Goal: Check status

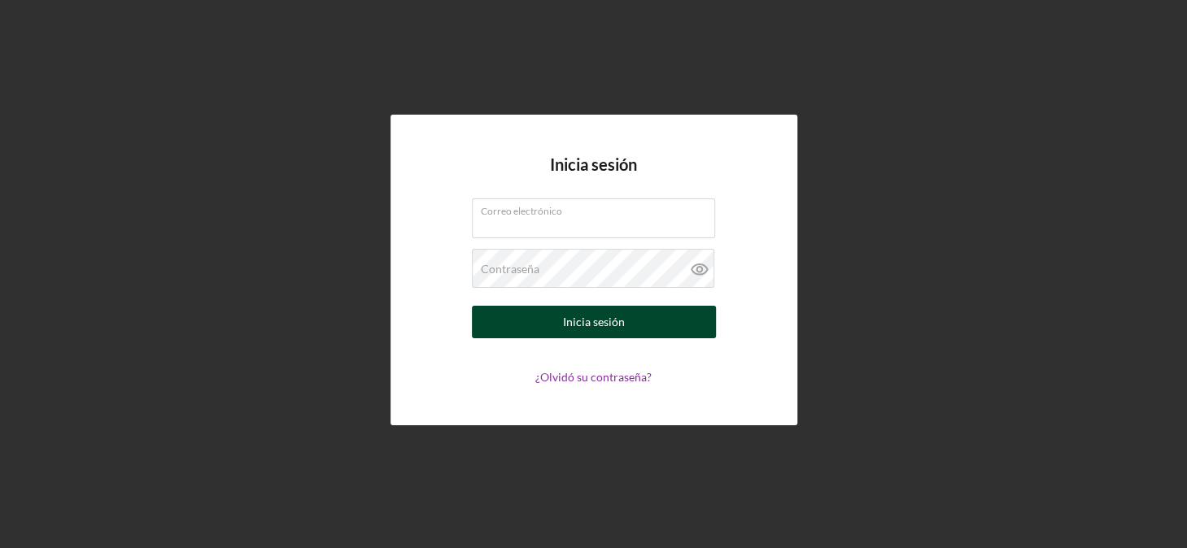
type input "[EMAIL_ADDRESS][DOMAIN_NAME]"
click at [602, 321] on div "Inicia sesión" at bounding box center [594, 322] width 62 height 33
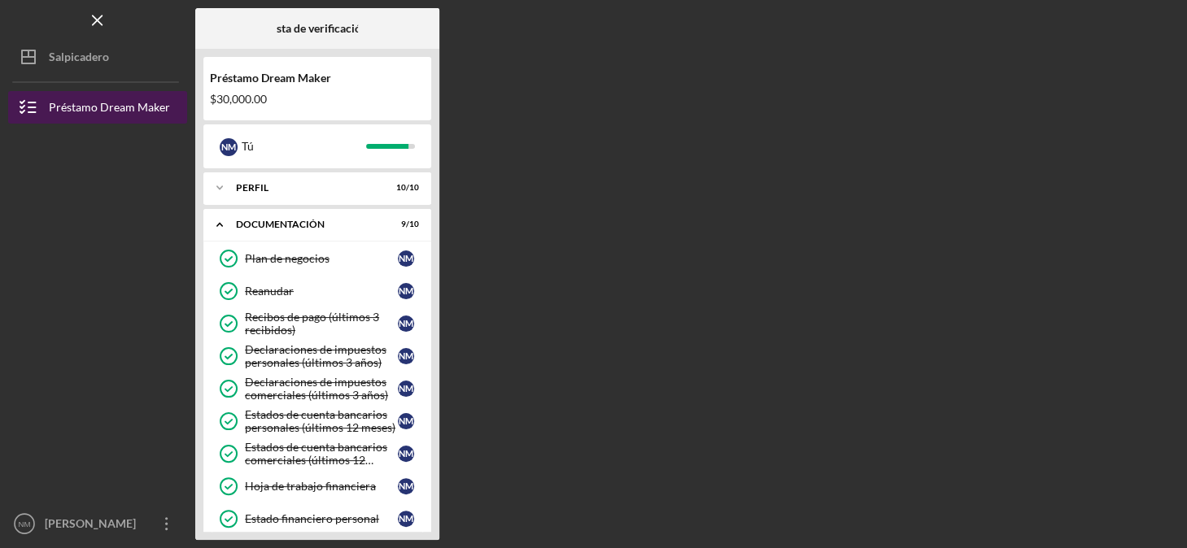
click at [106, 107] on div "Préstamo Dream Maker" at bounding box center [109, 109] width 121 height 37
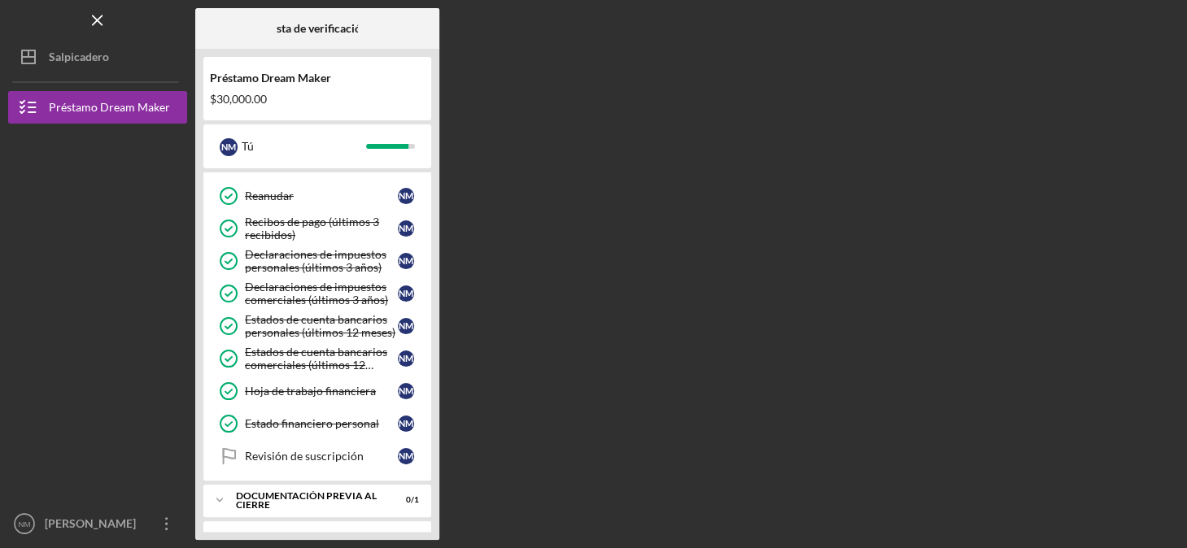
scroll to position [120, 0]
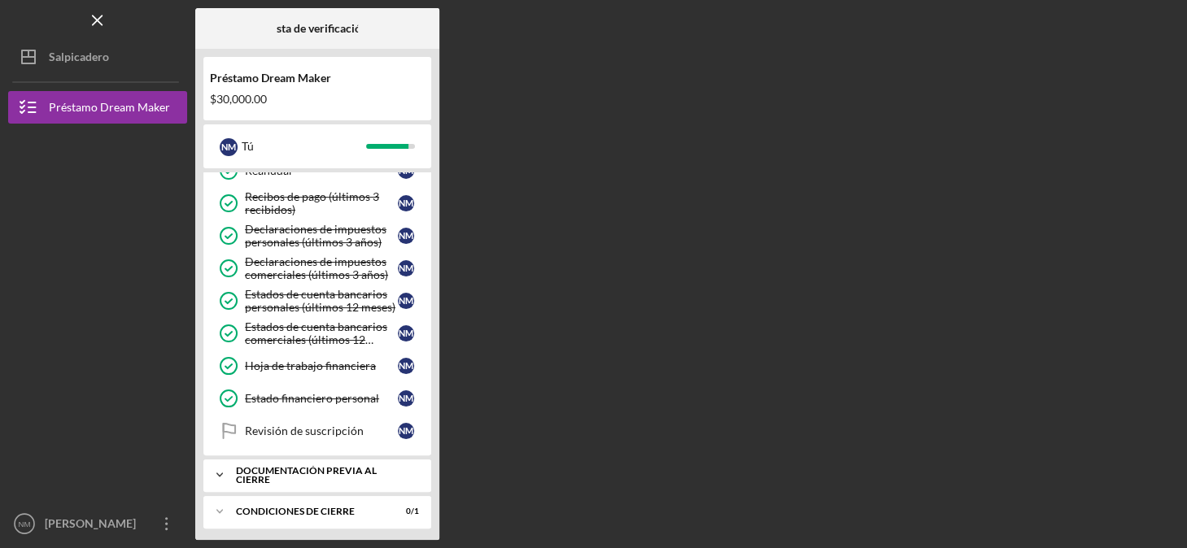
click at [296, 464] on div "Icono/Expansor Documentación previa al cierre 0 / 1" at bounding box center [317, 475] width 228 height 33
click at [277, 513] on div "Formulario de admisión de clientes" at bounding box center [321, 509] width 153 height 26
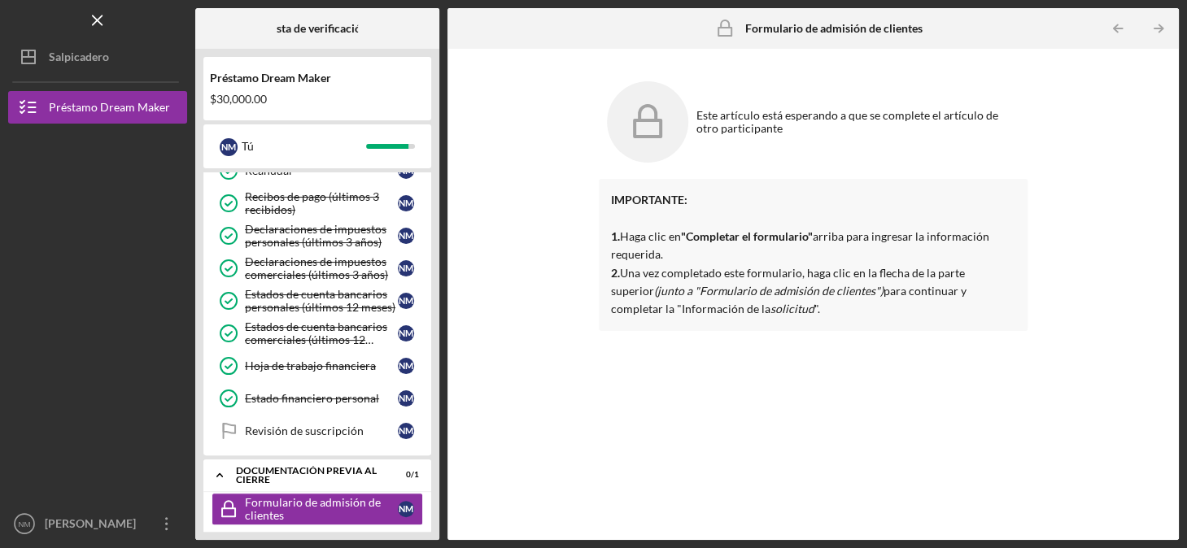
scroll to position [161, 0]
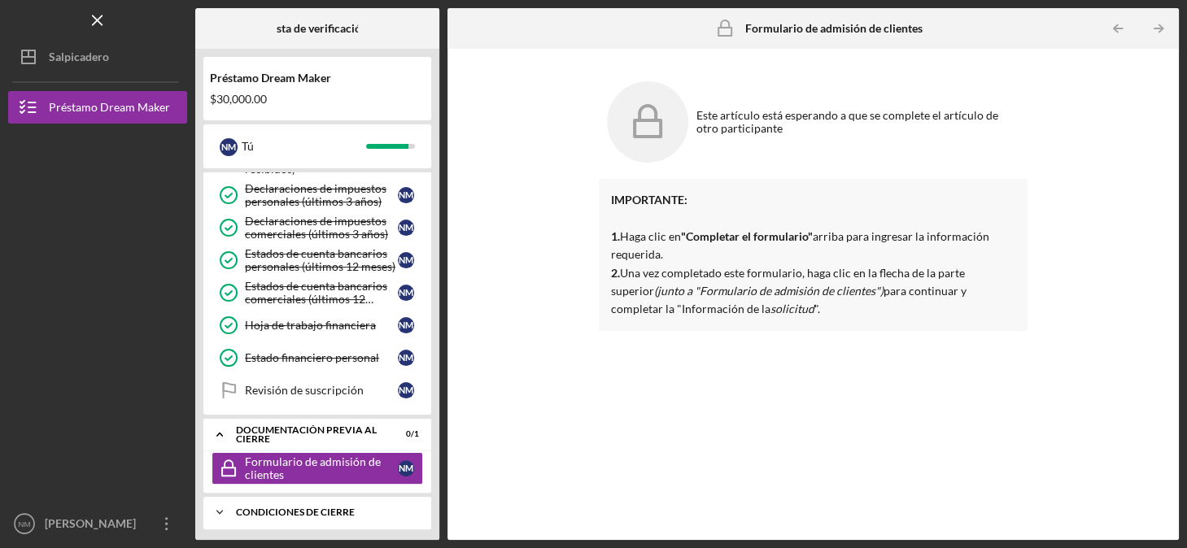
click at [274, 509] on div "Condiciones de cierre" at bounding box center [323, 513] width 175 height 10
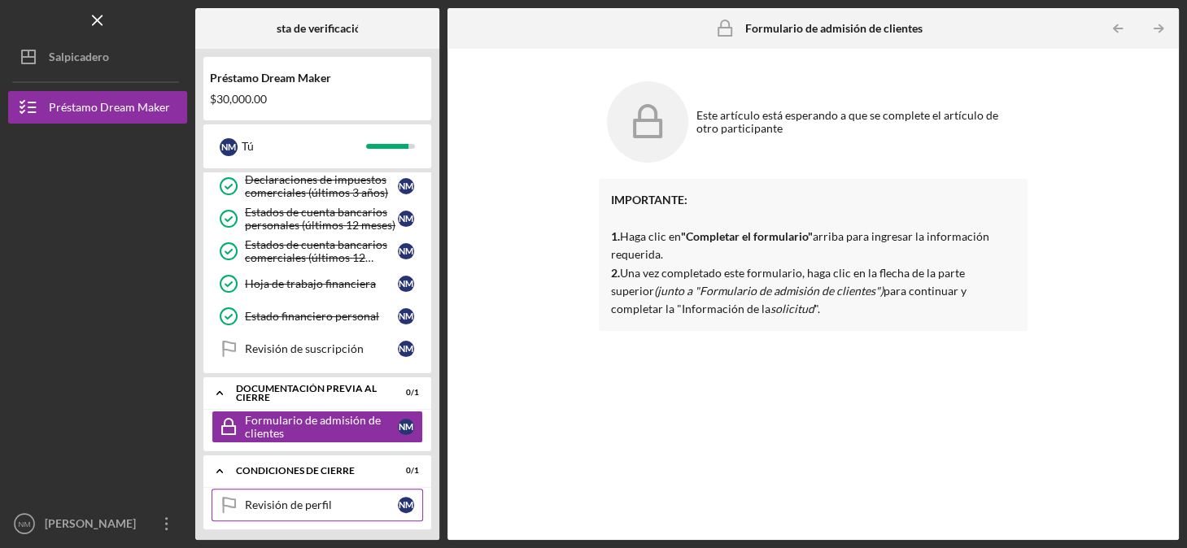
click at [275, 501] on div "Revisión de perfil" at bounding box center [321, 505] width 153 height 13
